Goal: Communication & Community: Answer question/provide support

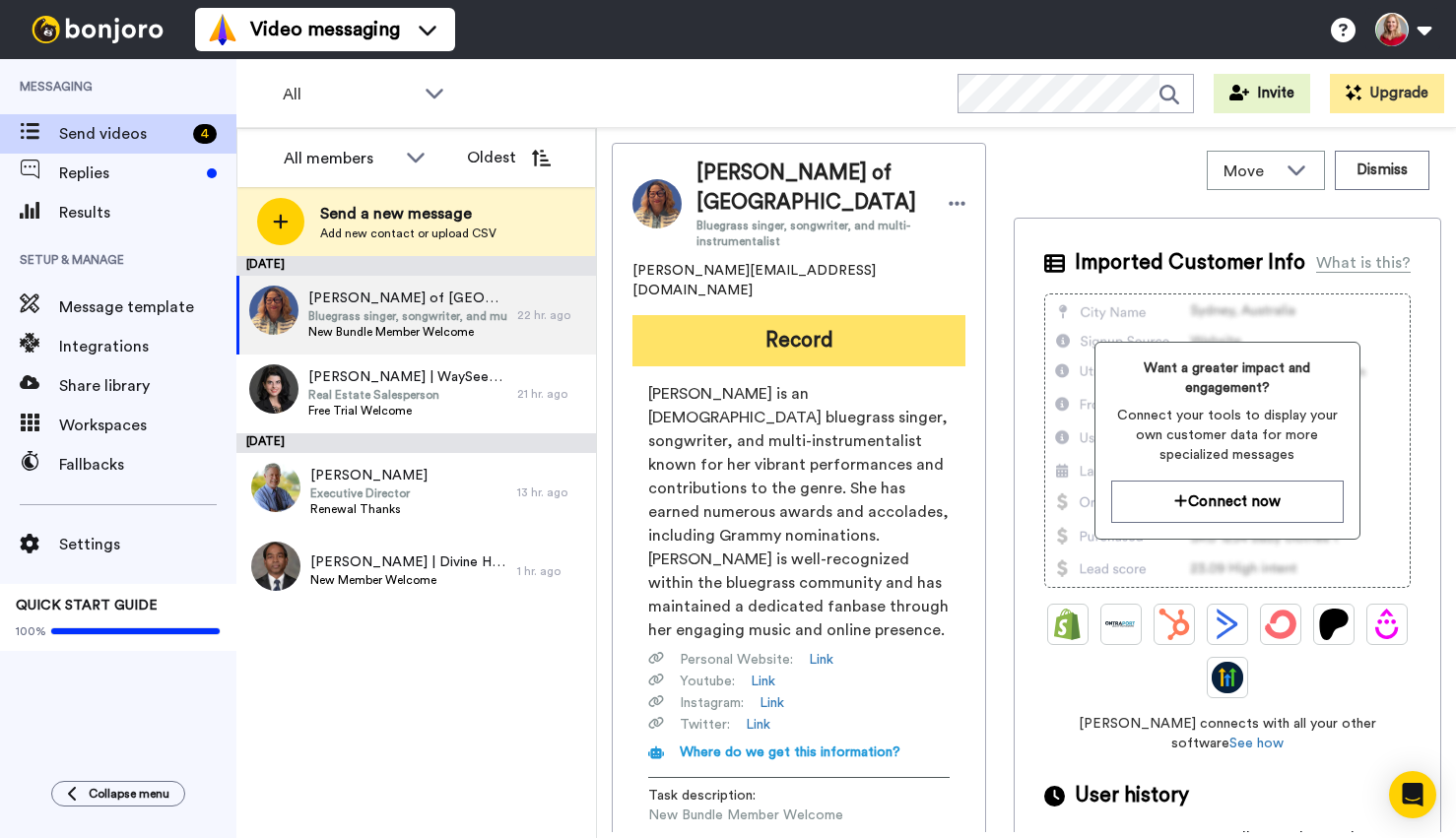
click at [813, 332] on button "Record" at bounding box center [799, 341] width 333 height 52
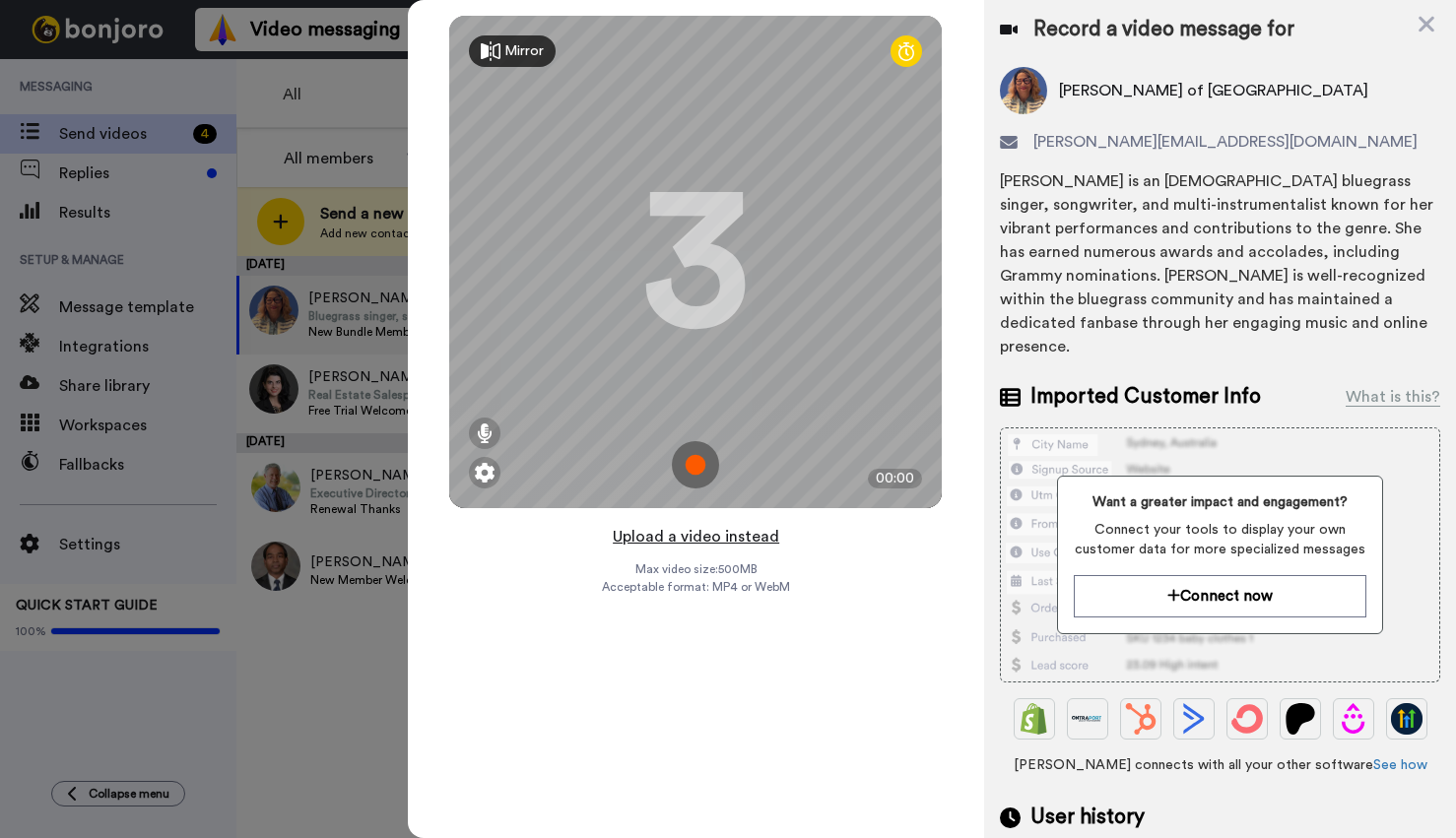
click at [746, 541] on button "Upload a video instead" at bounding box center [696, 537] width 179 height 26
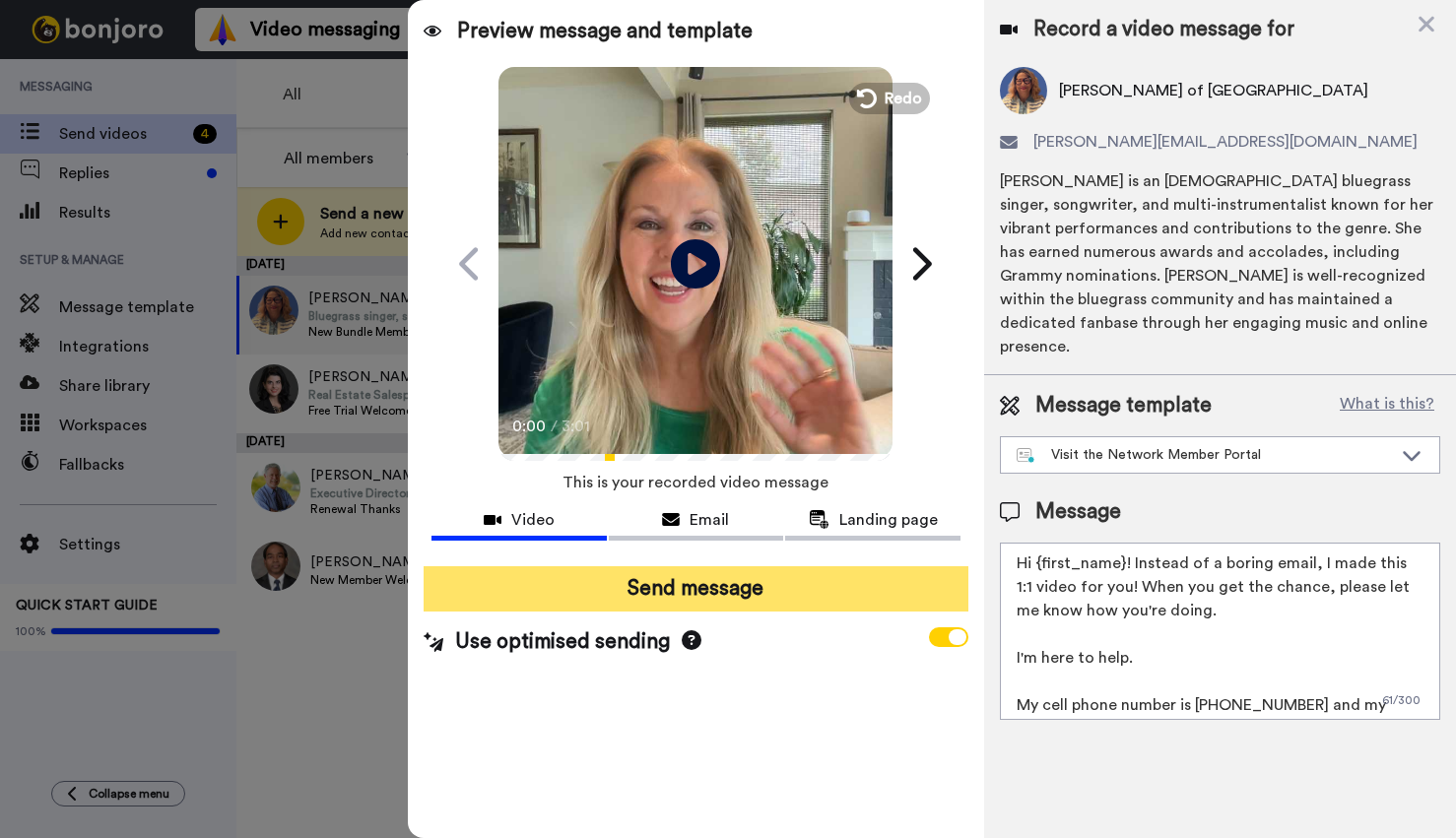
click at [680, 586] on button "Send message" at bounding box center [695, 589] width 545 height 46
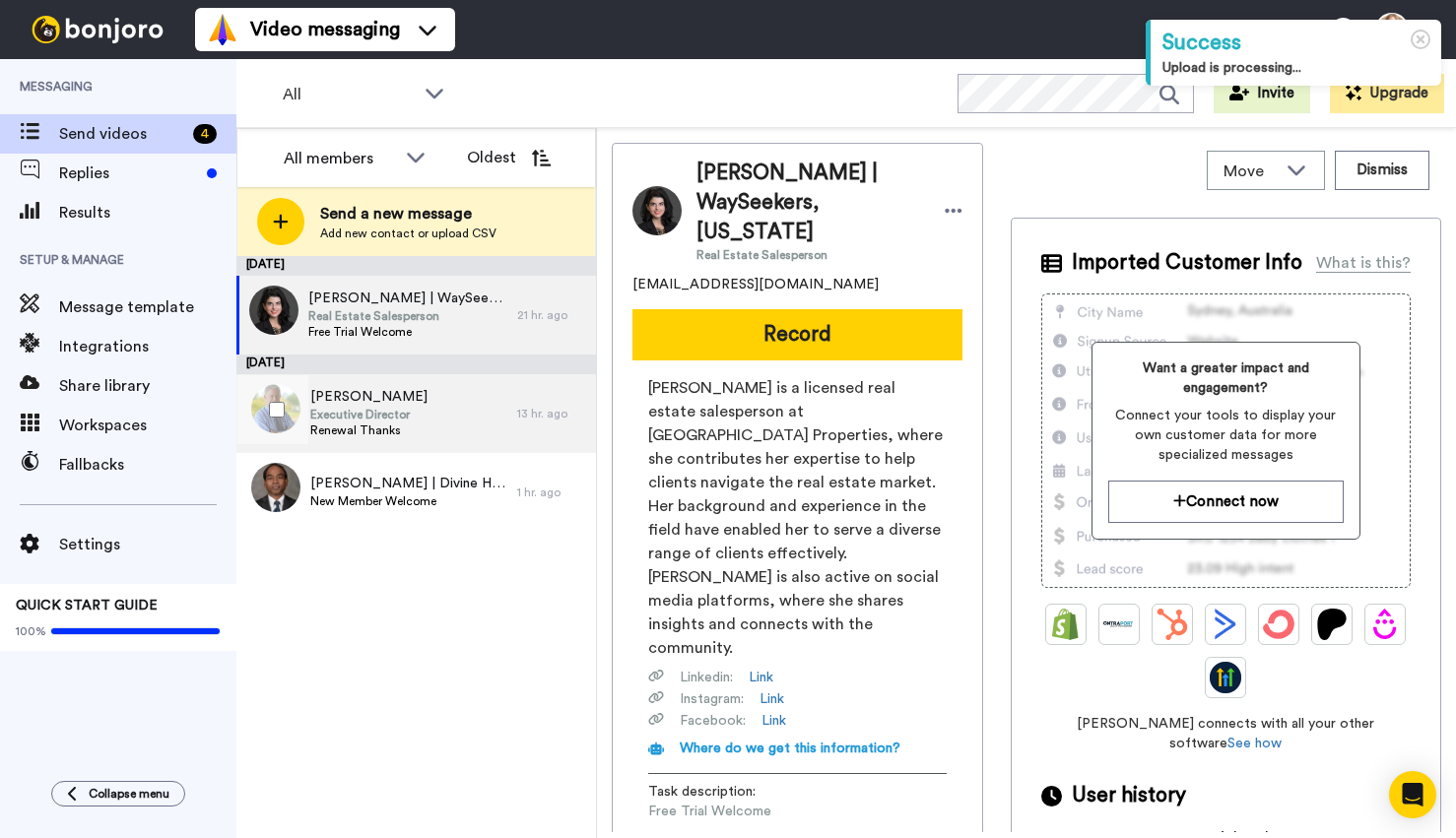
click at [358, 398] on span "[PERSON_NAME]" at bounding box center [369, 397] width 117 height 20
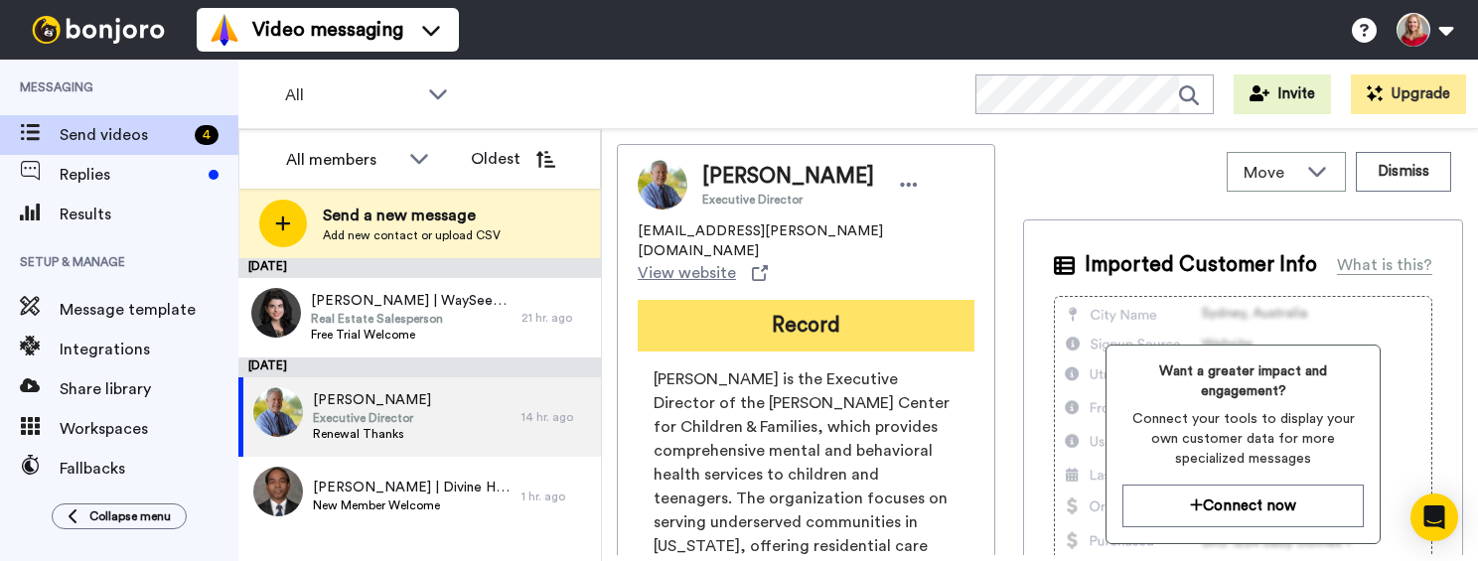
click at [833, 300] on button "Record" at bounding box center [806, 326] width 337 height 52
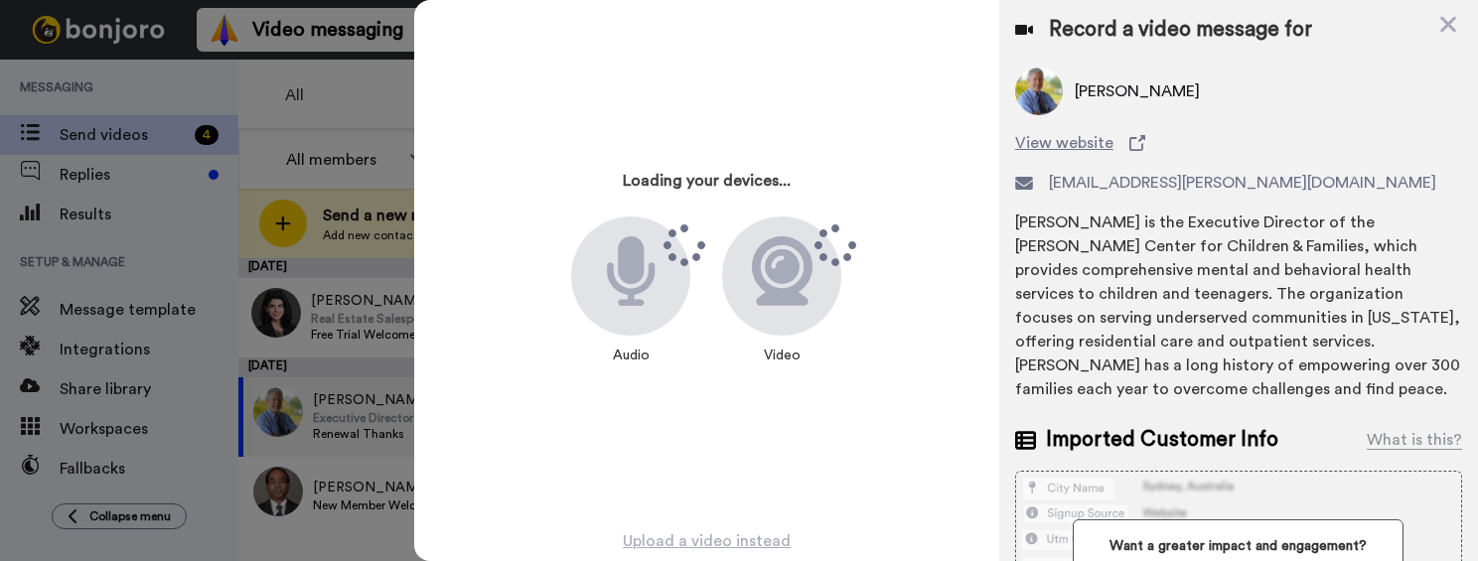
click at [833, 290] on div "Loading your devices... Audio Video Upload a video instead Max video size: 500 …" at bounding box center [946, 280] width 1064 height 561
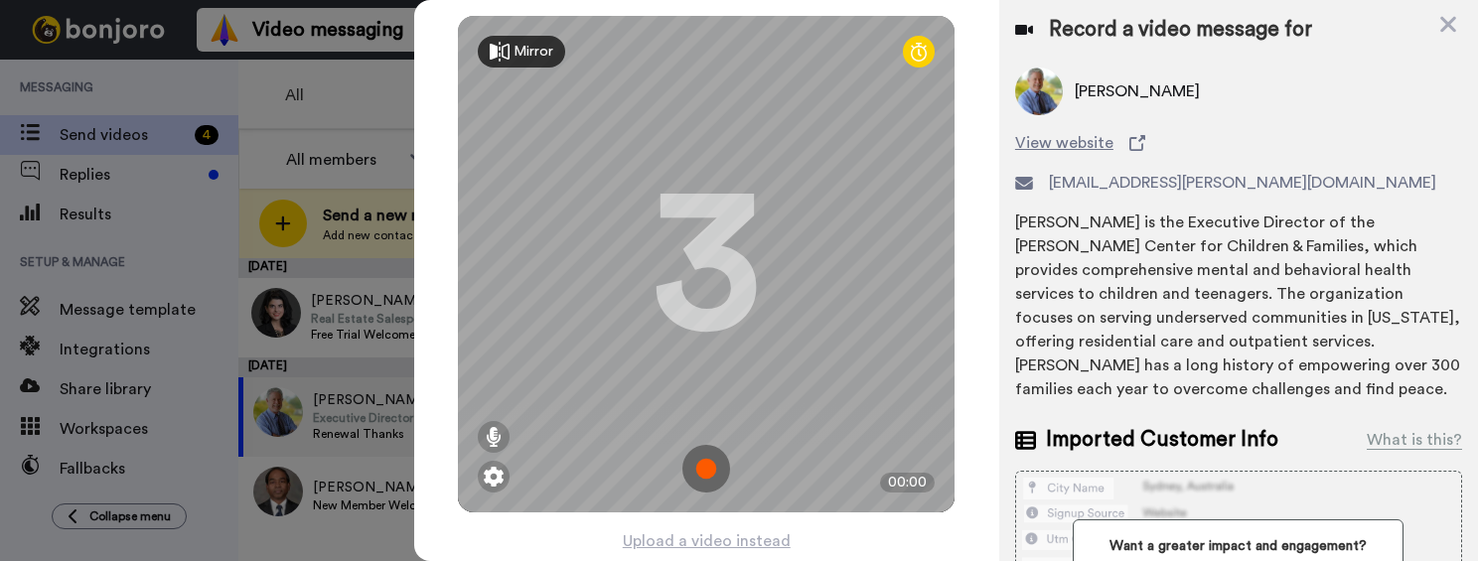
click at [697, 465] on img at bounding box center [706, 469] width 48 height 48
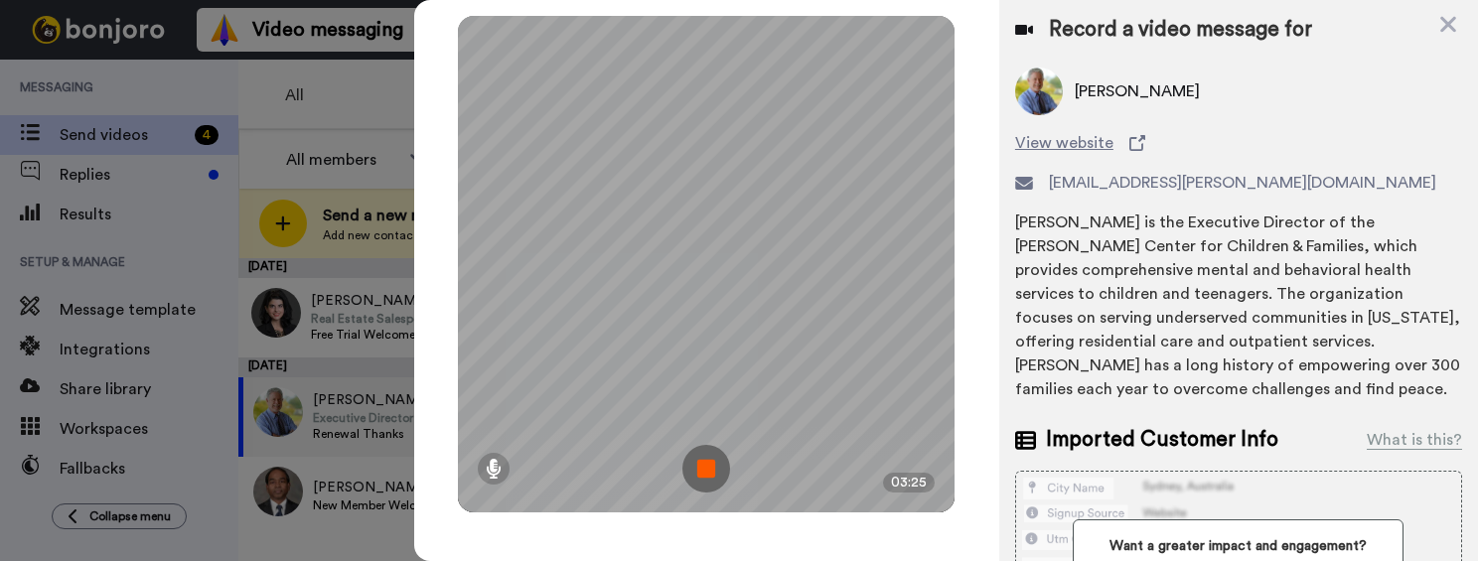
click at [705, 467] on img at bounding box center [706, 469] width 48 height 48
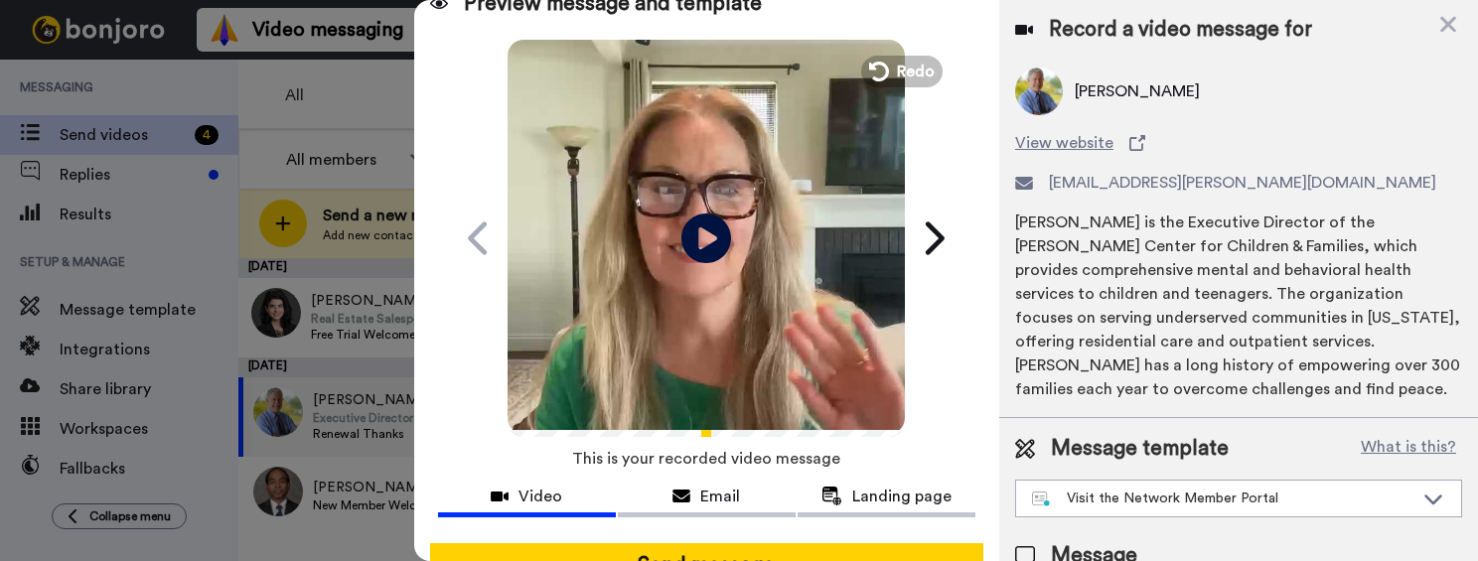
scroll to position [116, 0]
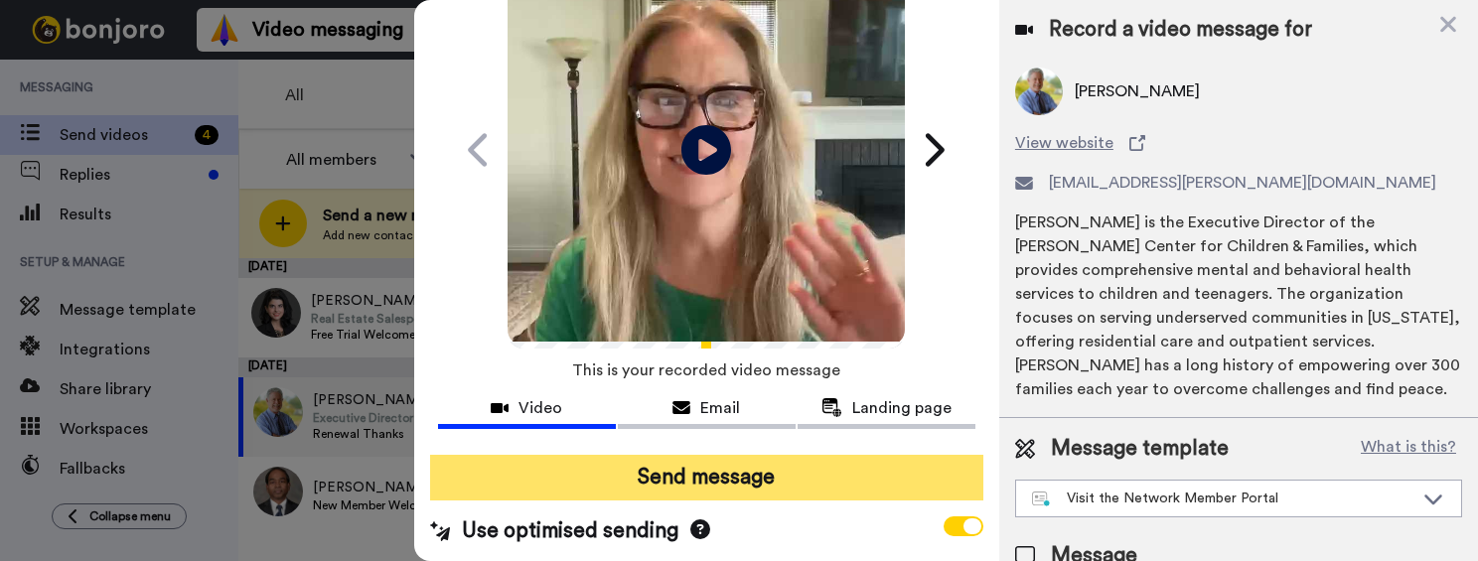
click at [725, 475] on button "Send message" at bounding box center [706, 478] width 553 height 46
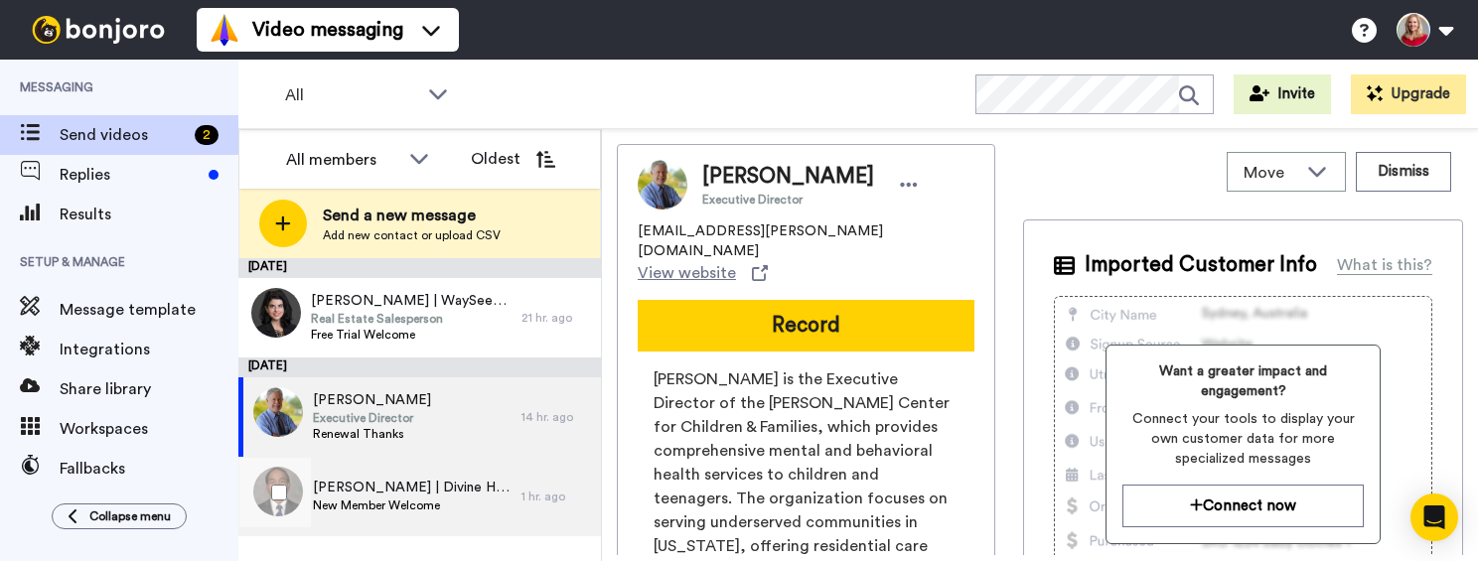
click at [352, 499] on span "New Member Welcome" at bounding box center [412, 506] width 199 height 16
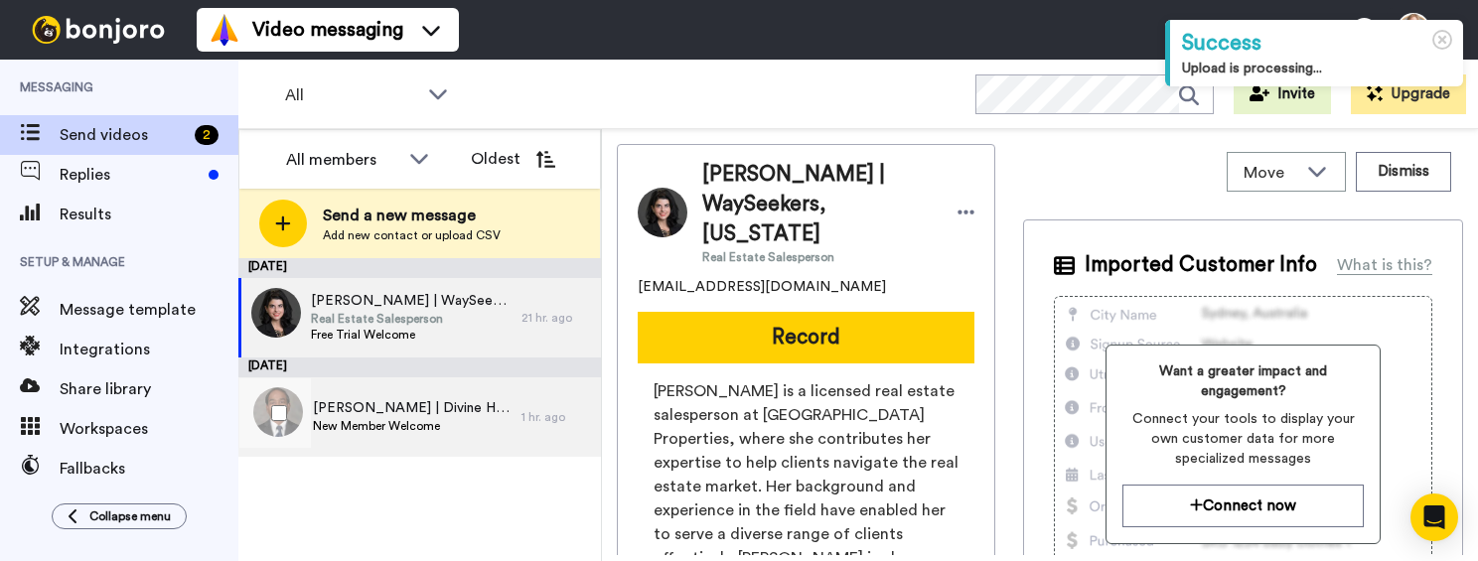
click at [321, 392] on div "[PERSON_NAME] | Divine Hope New Member Welcome" at bounding box center [379, 416] width 283 height 79
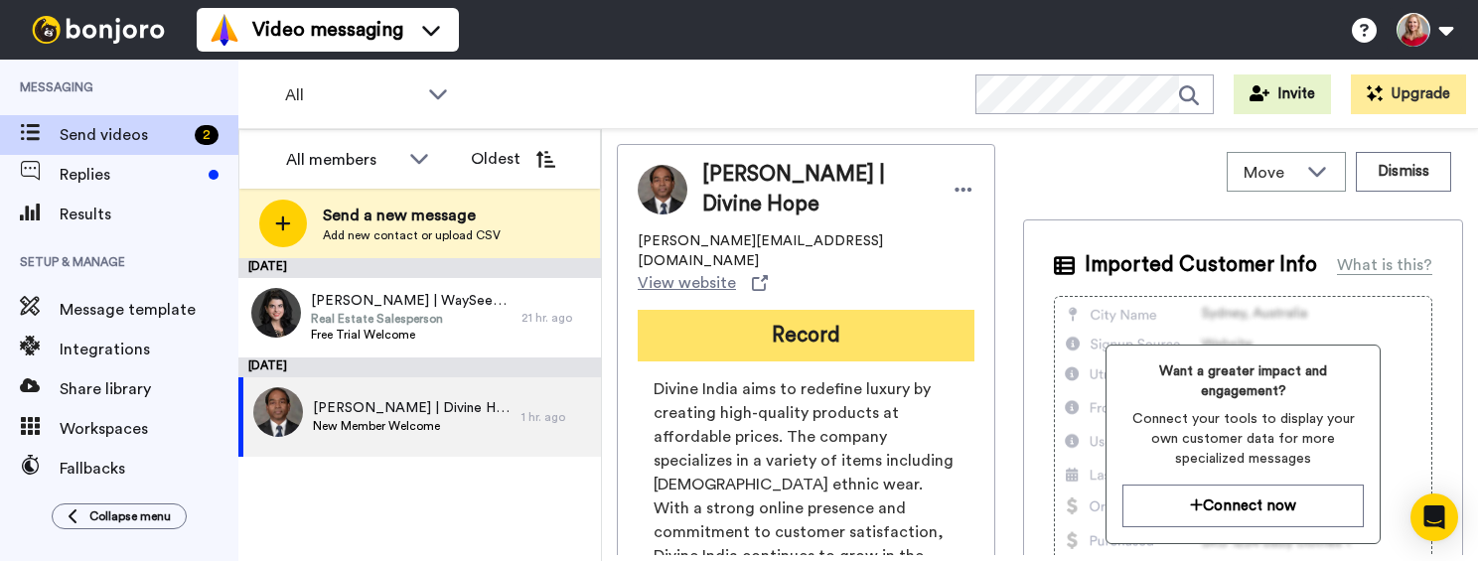
click at [743, 310] on button "Record" at bounding box center [806, 336] width 337 height 52
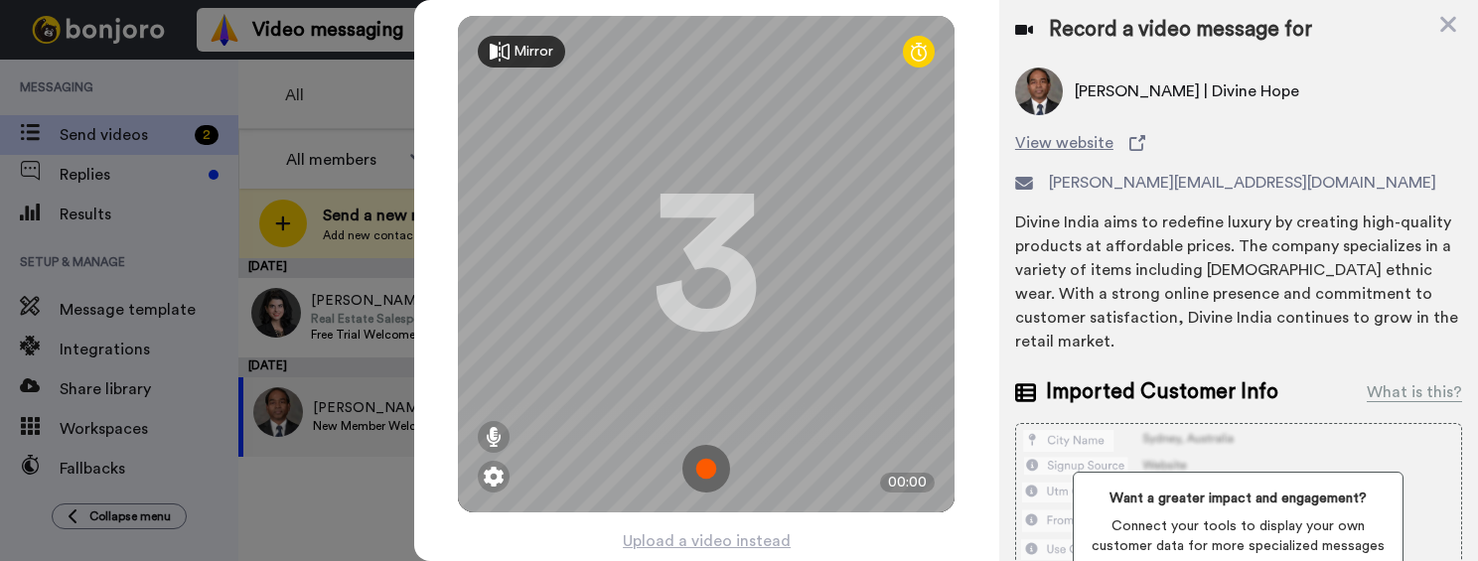
click at [698, 467] on img at bounding box center [706, 469] width 48 height 48
click at [698, 467] on div "Mirror Redo 3 00:00" at bounding box center [706, 264] width 497 height 497
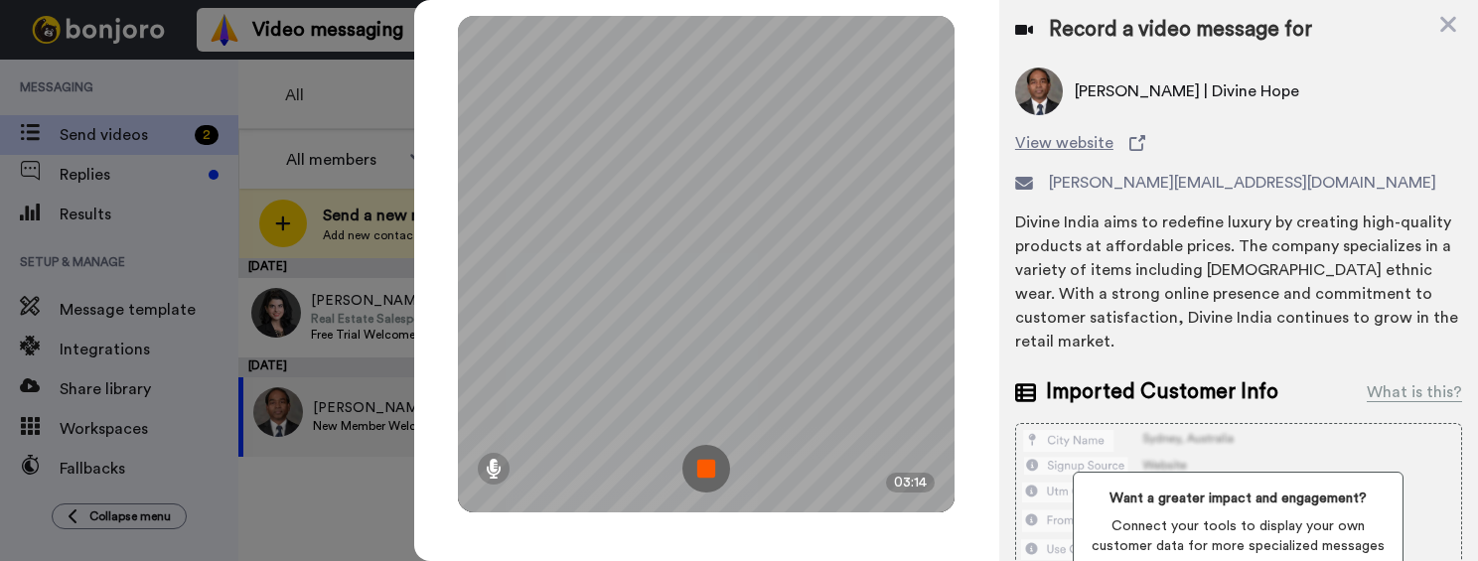
click at [703, 472] on img at bounding box center [706, 469] width 48 height 48
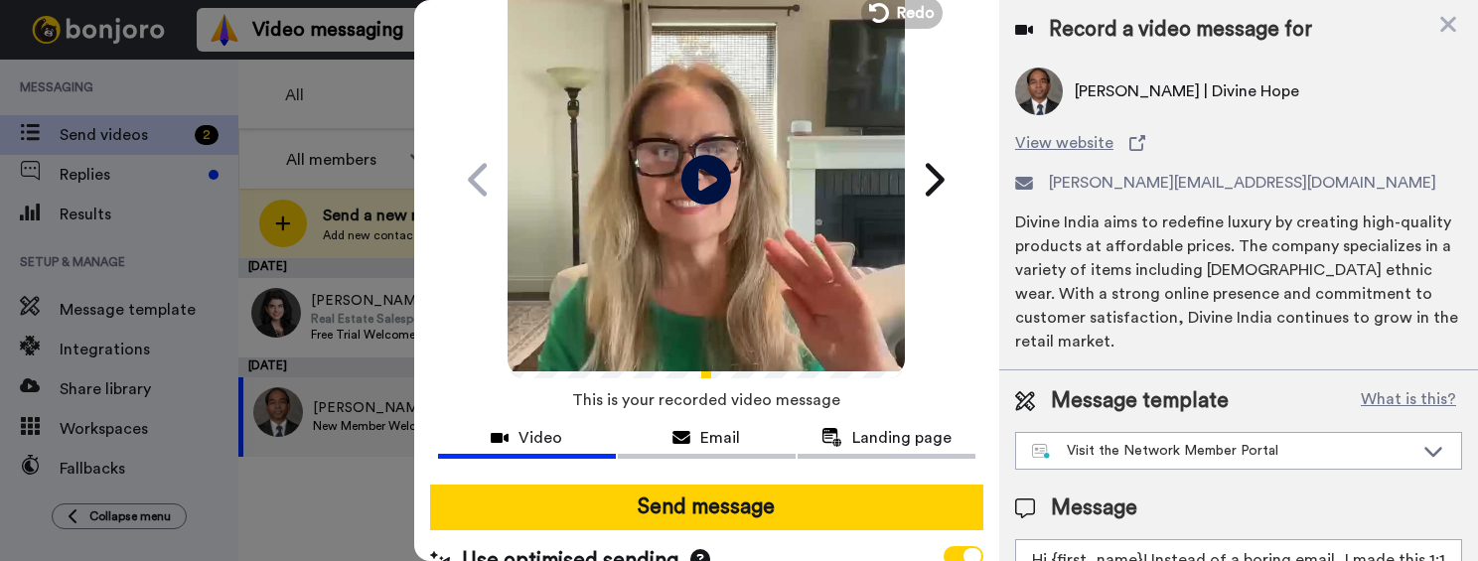
scroll to position [116, 0]
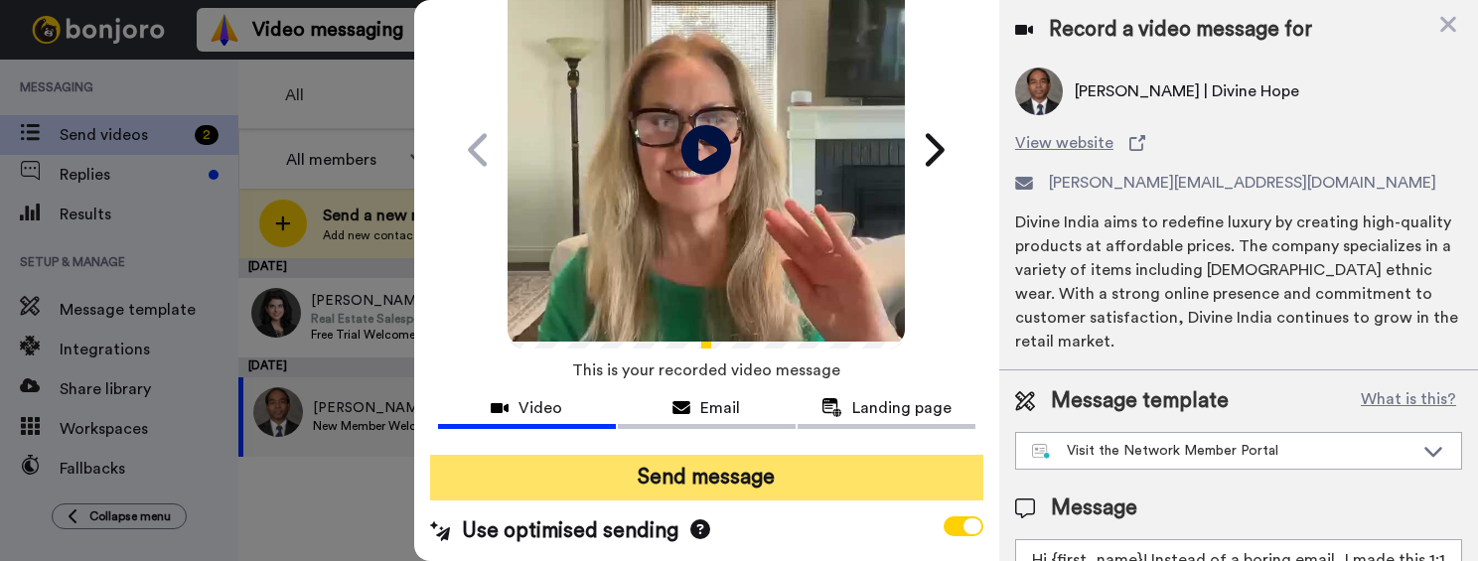
click at [728, 478] on button "Send message" at bounding box center [706, 478] width 553 height 46
